Goal: Task Accomplishment & Management: Complete application form

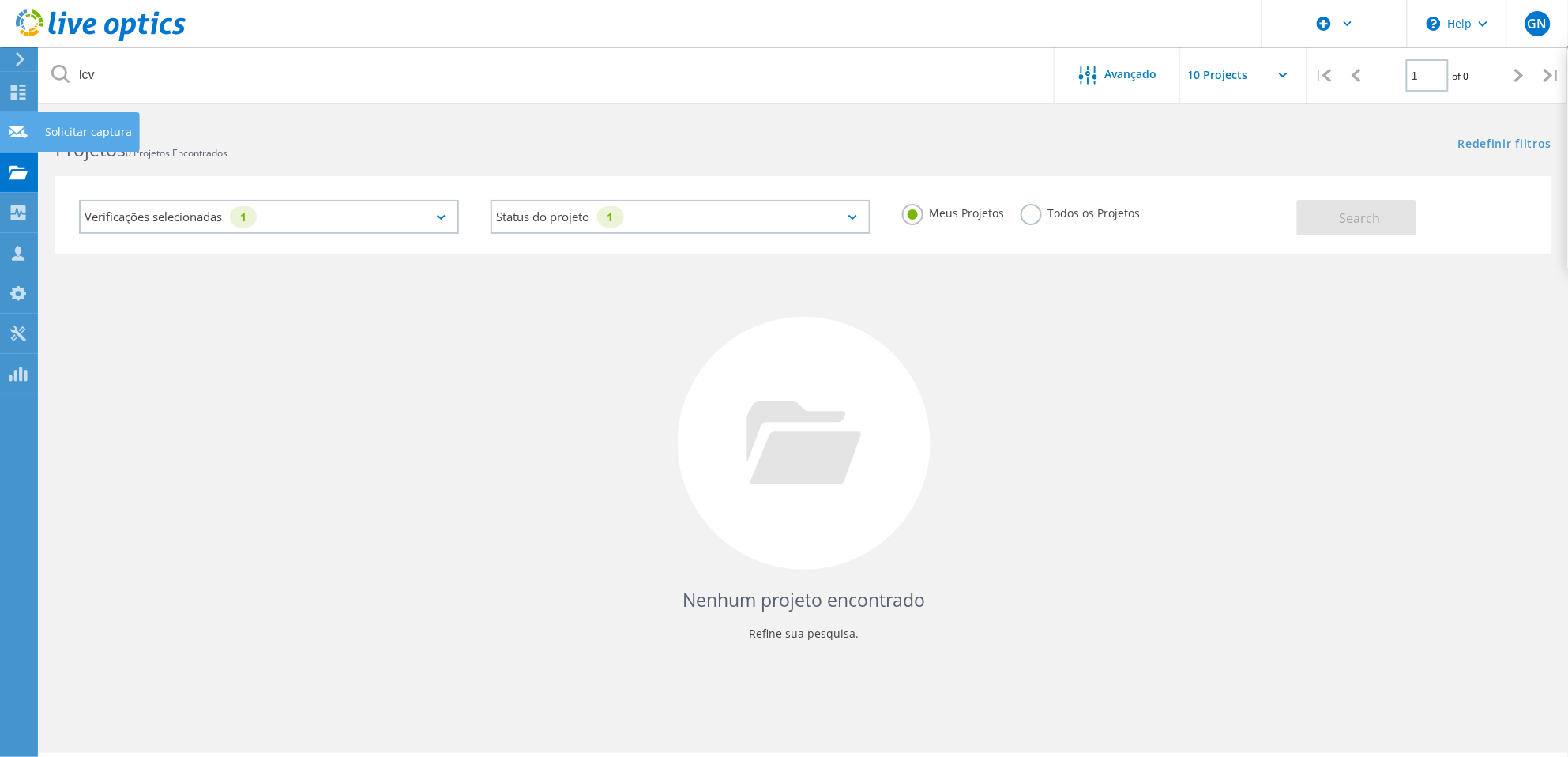
click at [26, 130] on icon at bounding box center [17, 132] width 19 height 15
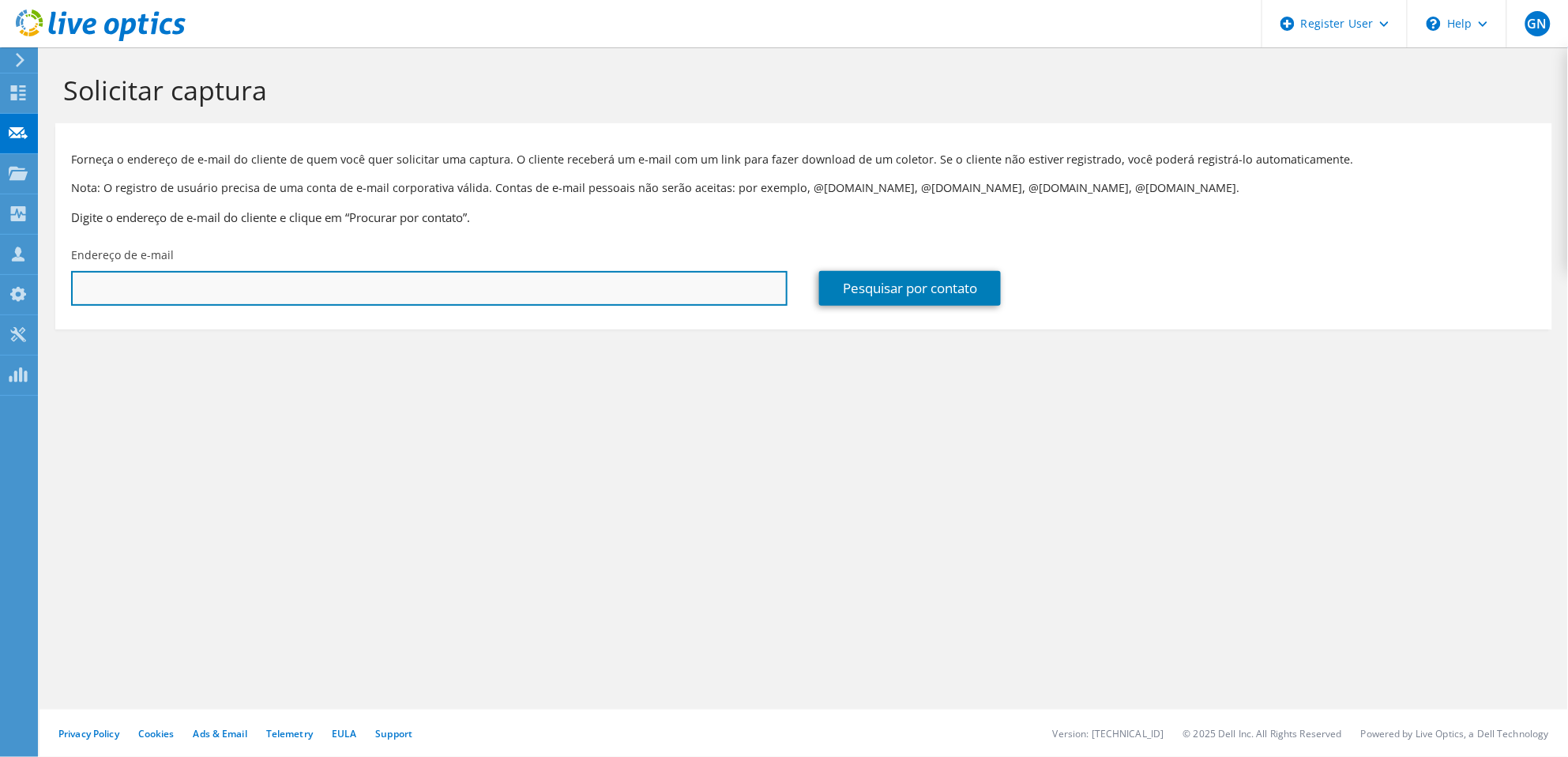
click at [250, 287] on input "text" at bounding box center [429, 288] width 717 height 35
paste input "Stenle, Douglas <Douglas.Stenle@JBTC.COM>"
click at [169, 289] on input "Stenle, Douglas <Douglas.Stenle@JBTC.COM" at bounding box center [429, 288] width 717 height 35
type input "Douglas.Stenle@JBTC.COM"
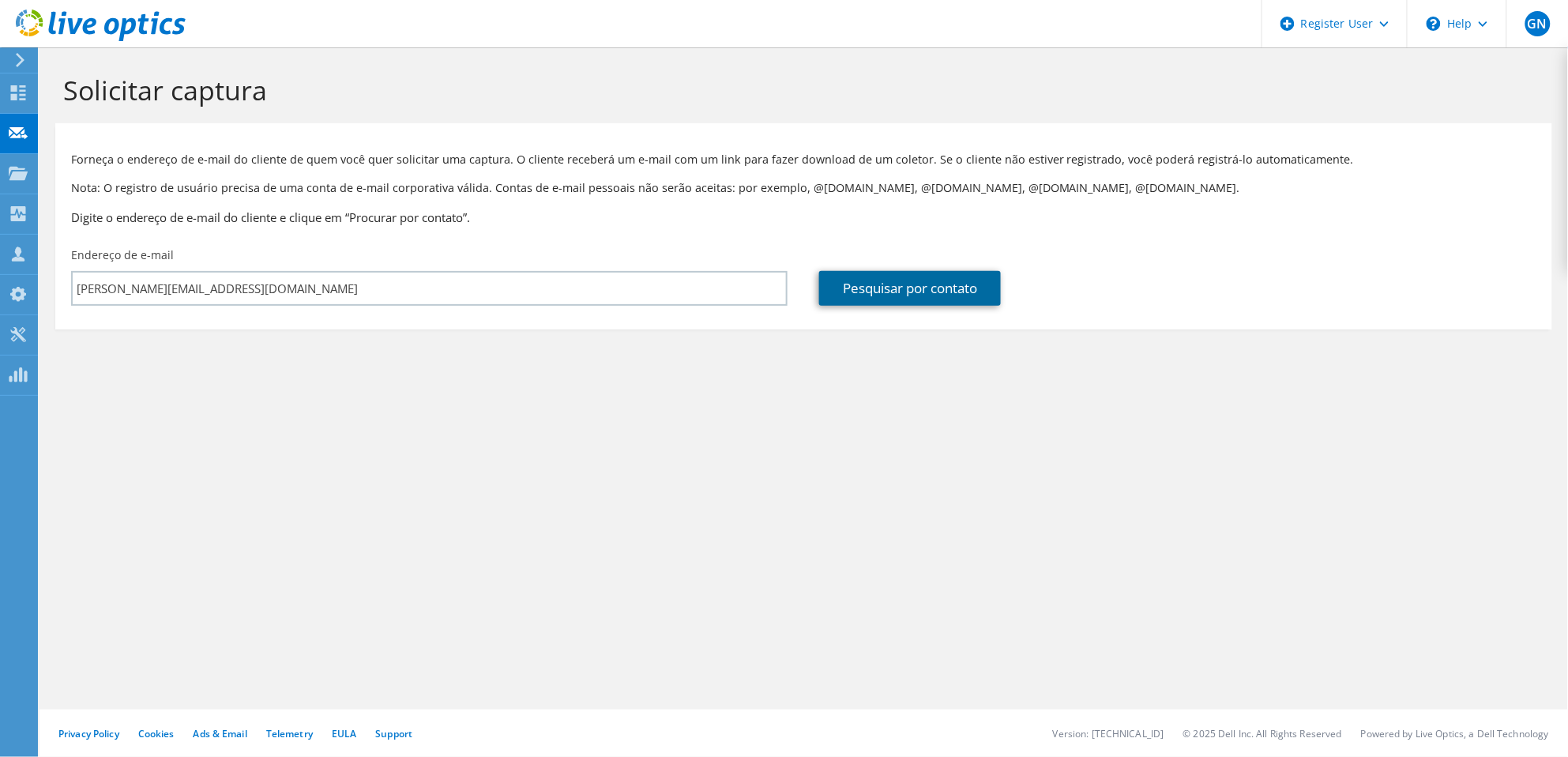
click at [899, 278] on link "Pesquisar por contato" at bounding box center [909, 288] width 182 height 35
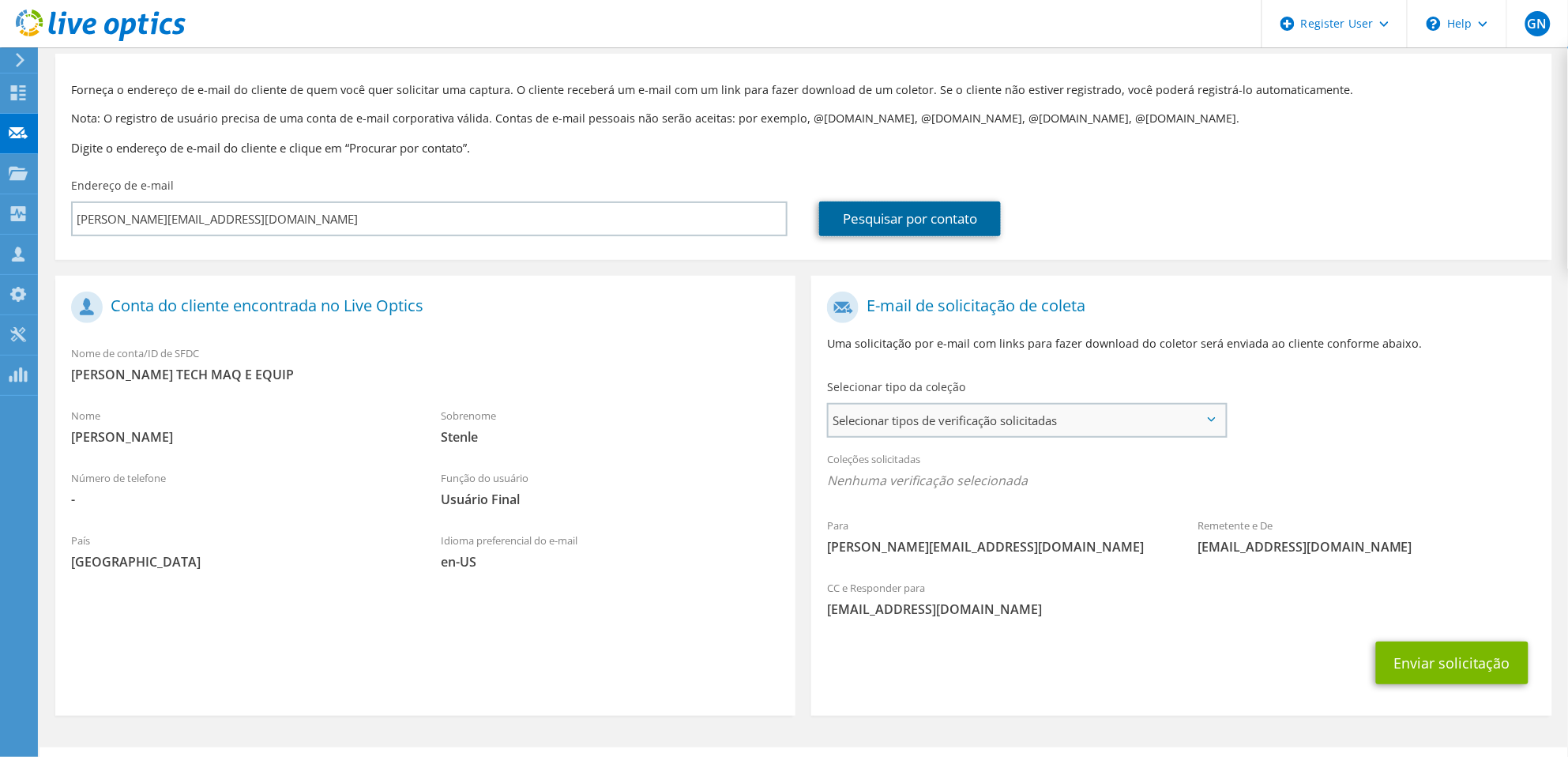
scroll to position [107, 0]
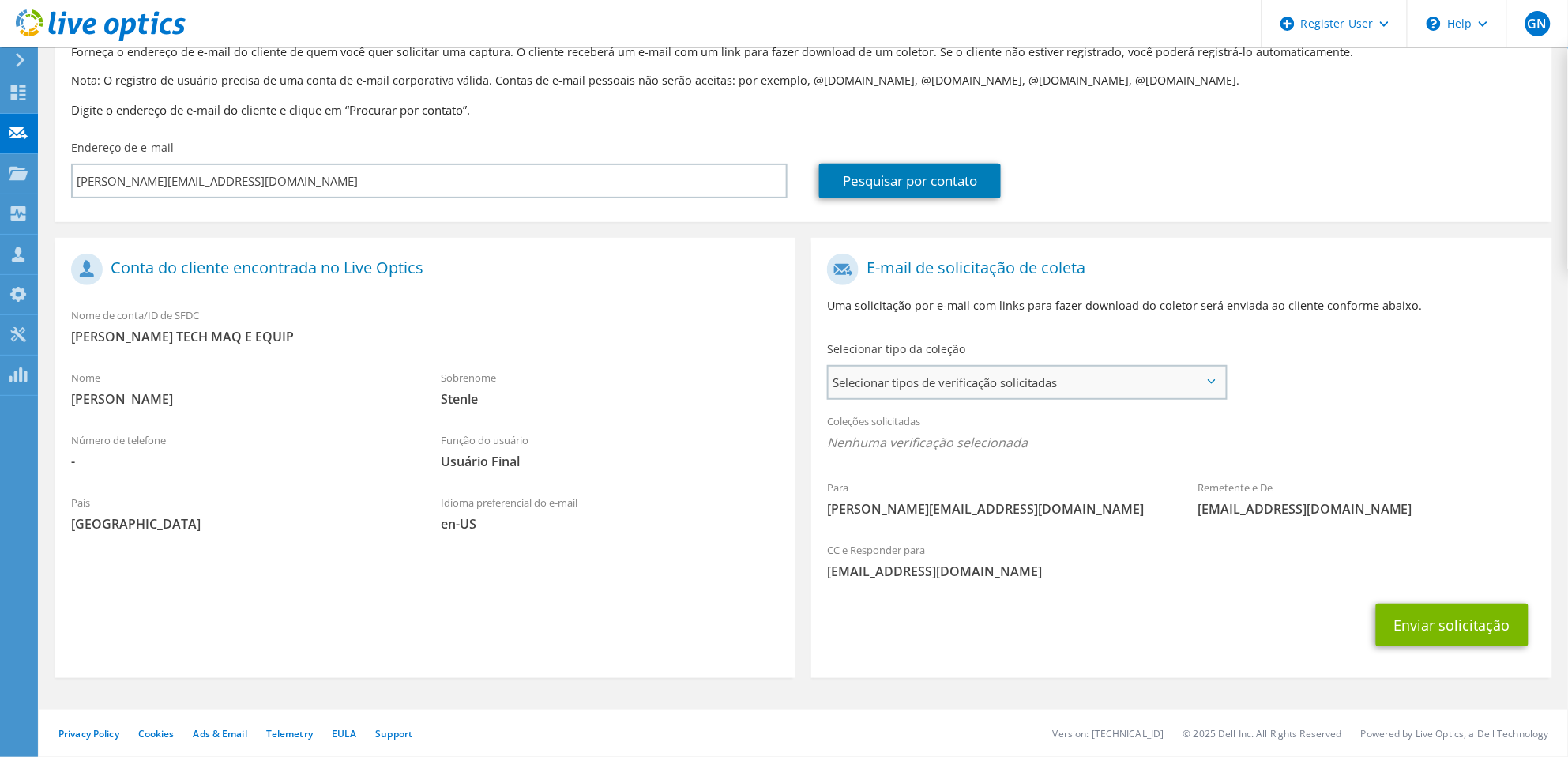
click at [996, 373] on span "Selecionar tipos de verificação solicitadas" at bounding box center [1027, 382] width 397 height 32
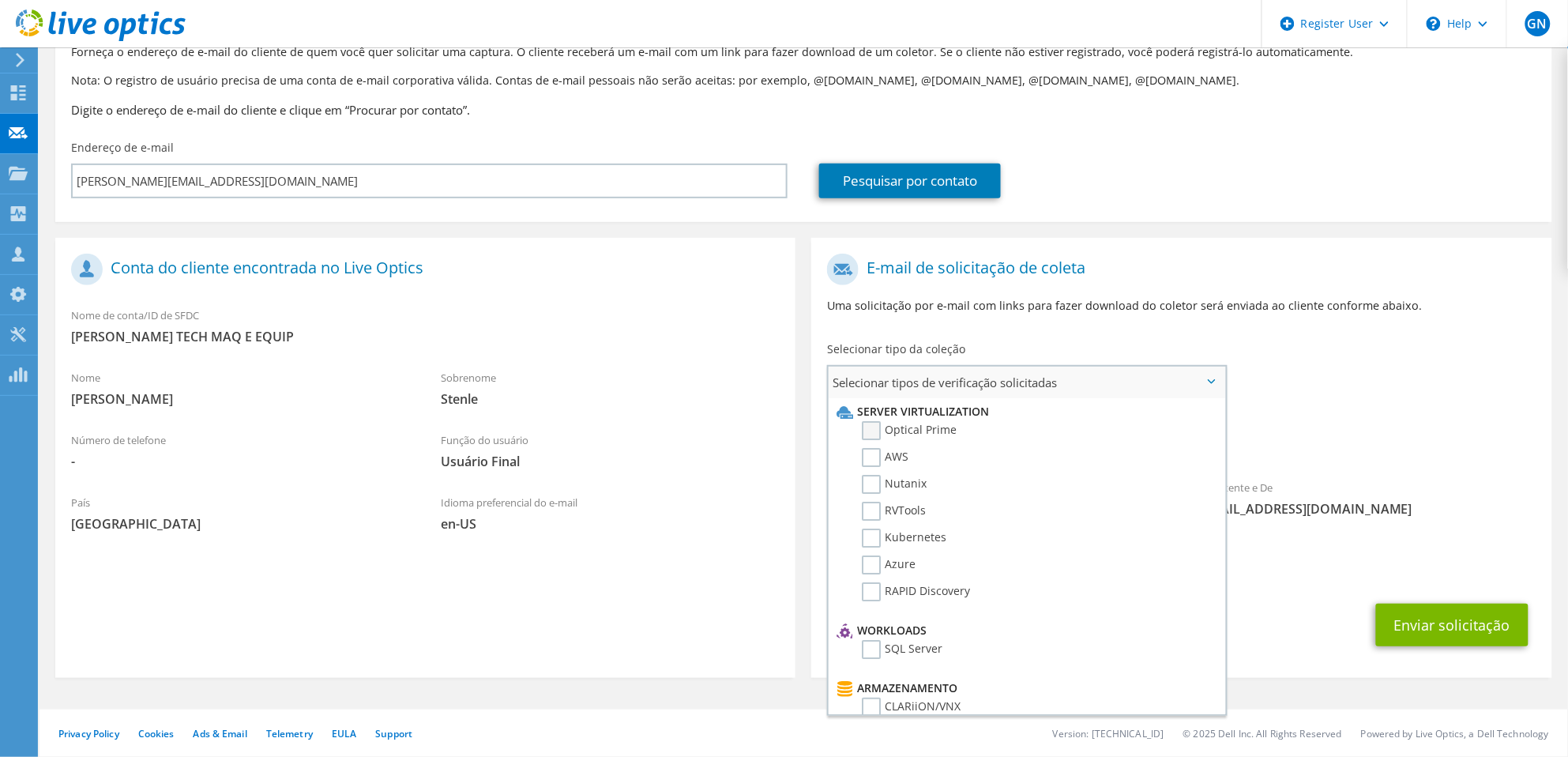
click at [872, 436] on label "Optical Prime" at bounding box center [909, 430] width 95 height 19
click at [0, 0] on input "Optical Prime" at bounding box center [0, 0] width 0 height 0
click at [1395, 431] on div "Coleções solicitadas Nenhuma verificação selecionada Optical Prime" at bounding box center [1181, 436] width 740 height 63
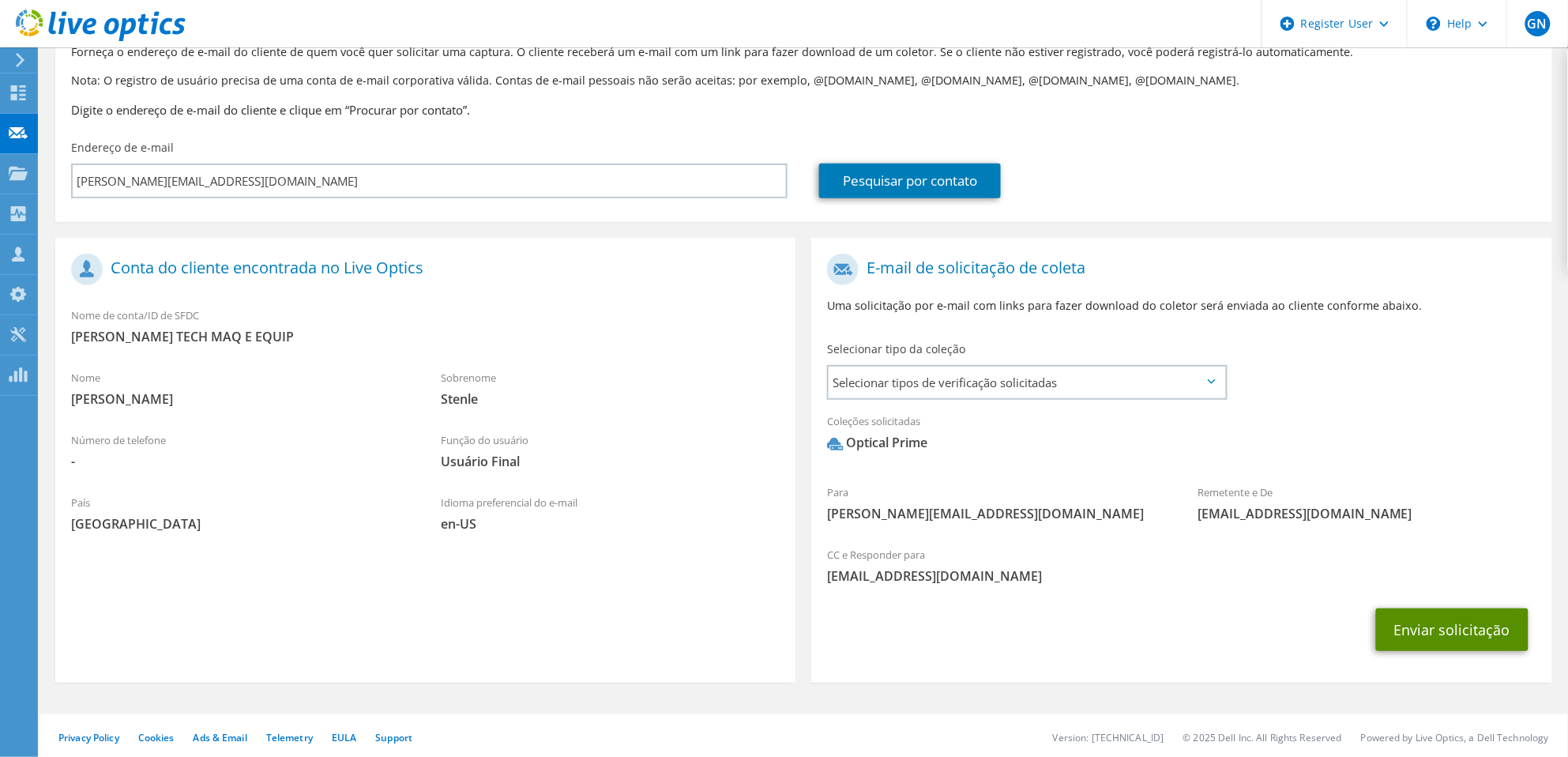
click at [1429, 625] on button "Enviar solicitação" at bounding box center [1453, 629] width 153 height 42
